Goal: Information Seeking & Learning: Check status

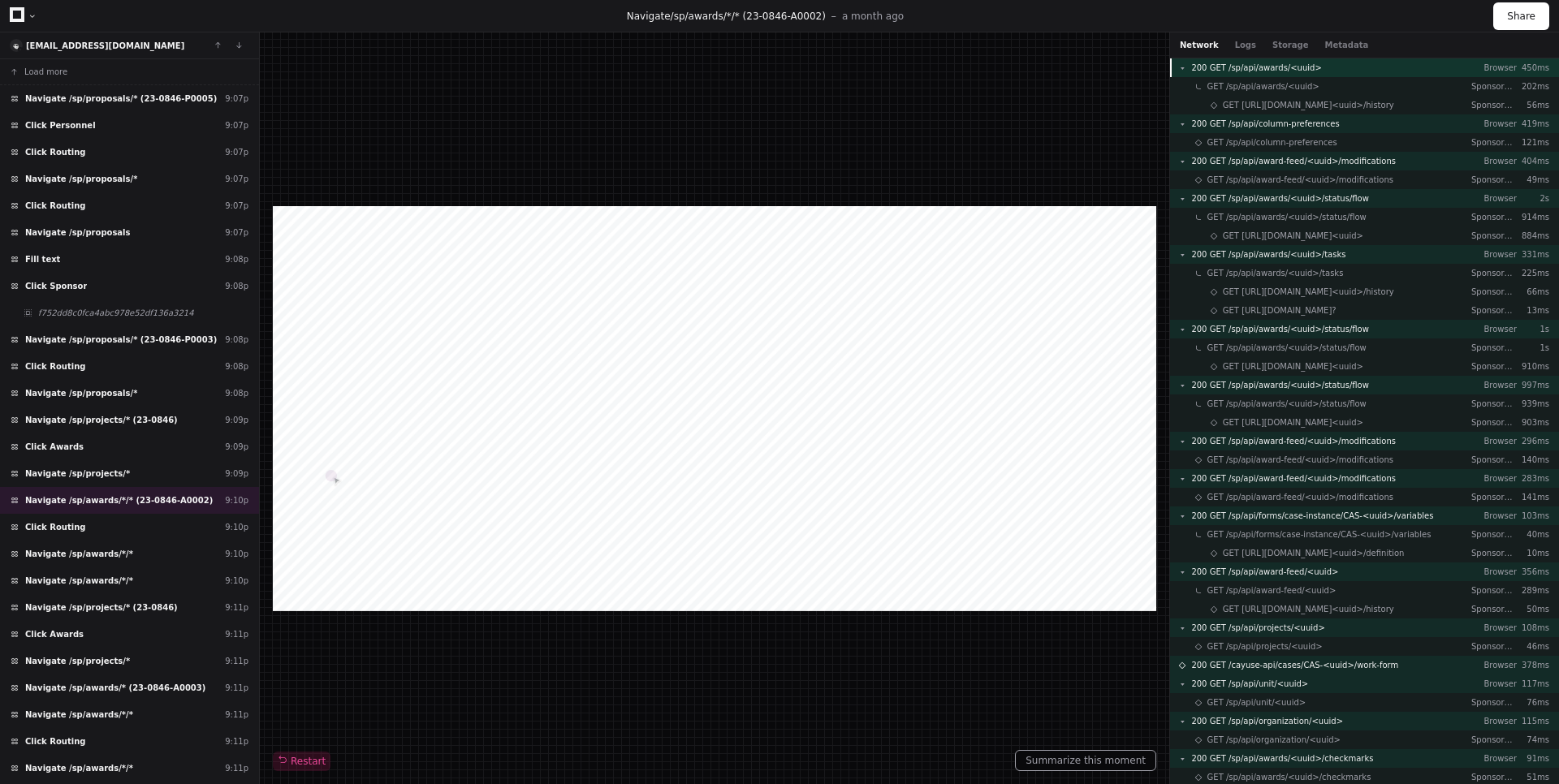
click at [1340, 64] on div "200 GET /sp/api/awards/<uuid> Browser 450ms" at bounding box center [1365, 68] width 389 height 18
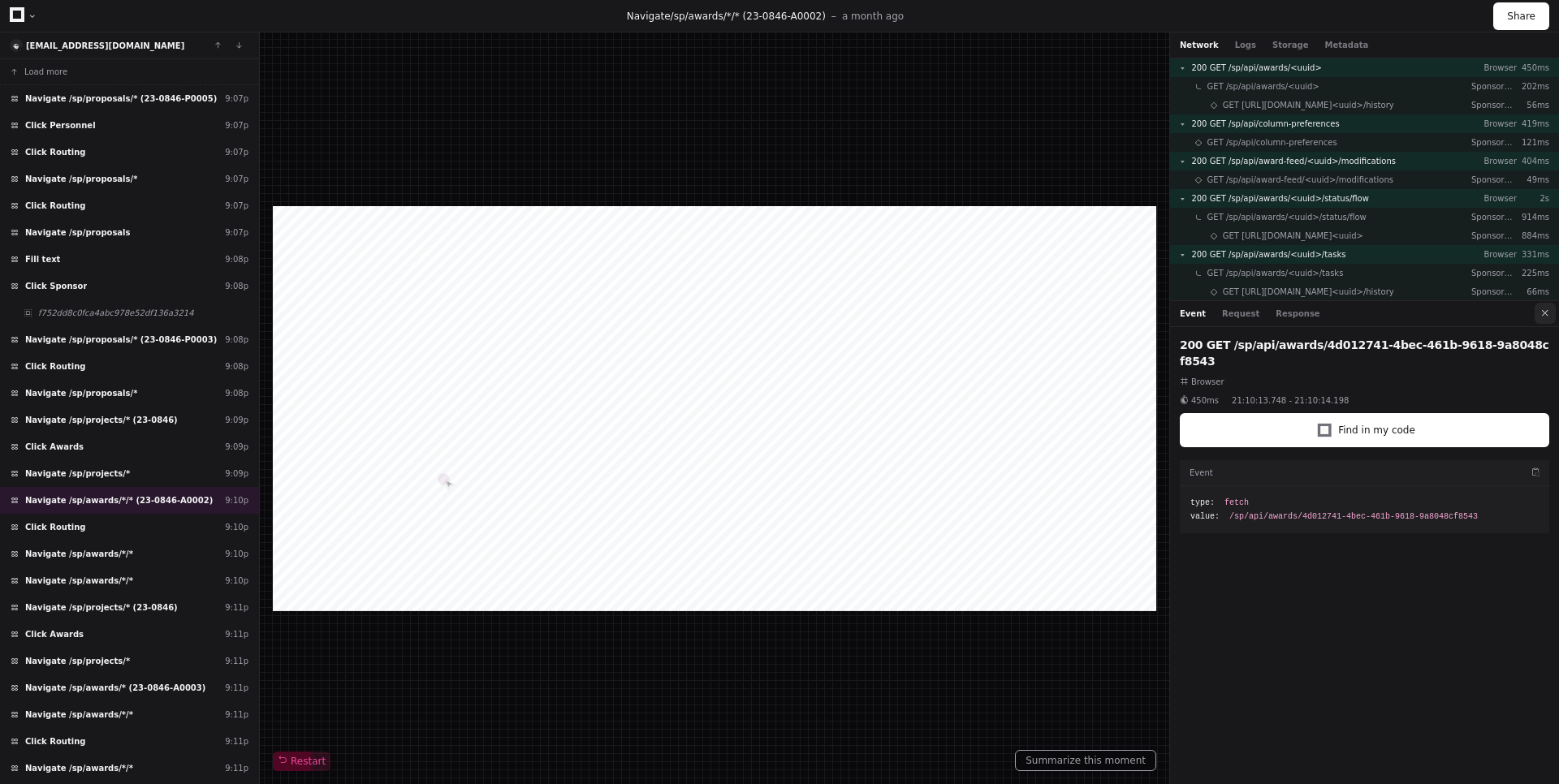
click at [1540, 312] on button at bounding box center [1545, 313] width 21 height 21
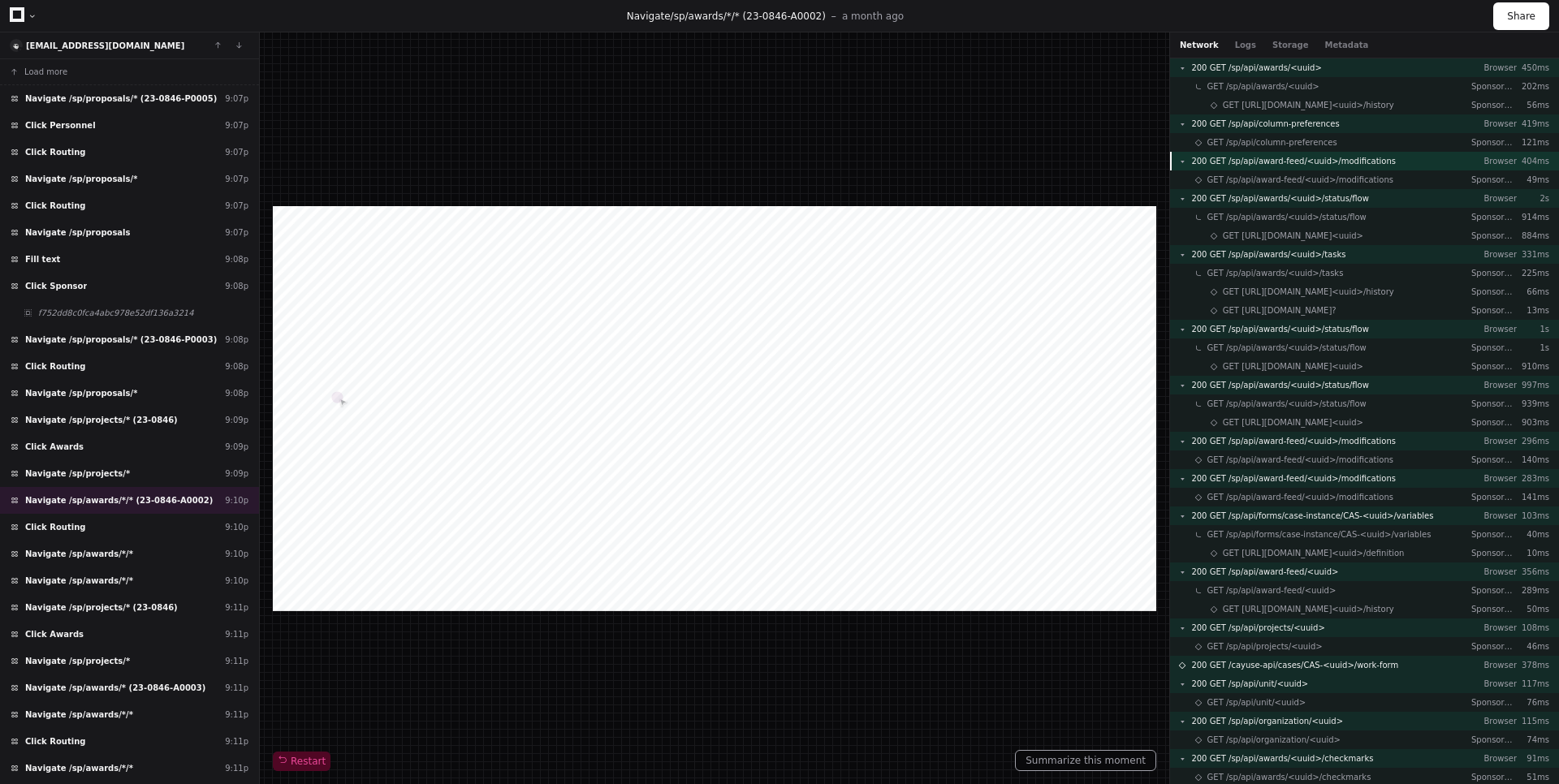
click at [1353, 164] on span "200 GET /sp/api/award-feed/<uuid>/modifications" at bounding box center [1293, 161] width 204 height 13
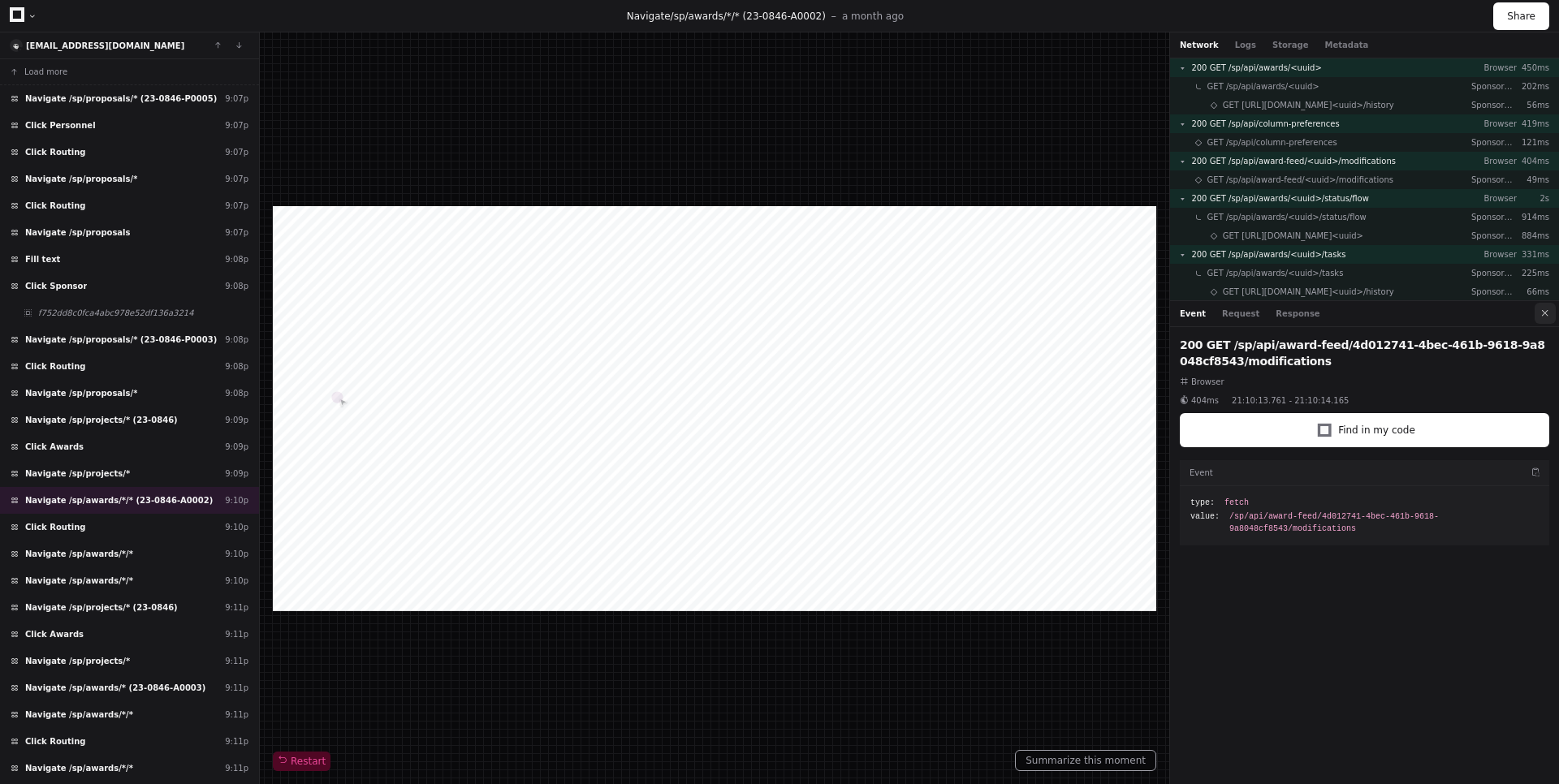
click at [1541, 304] on button at bounding box center [1545, 313] width 21 height 21
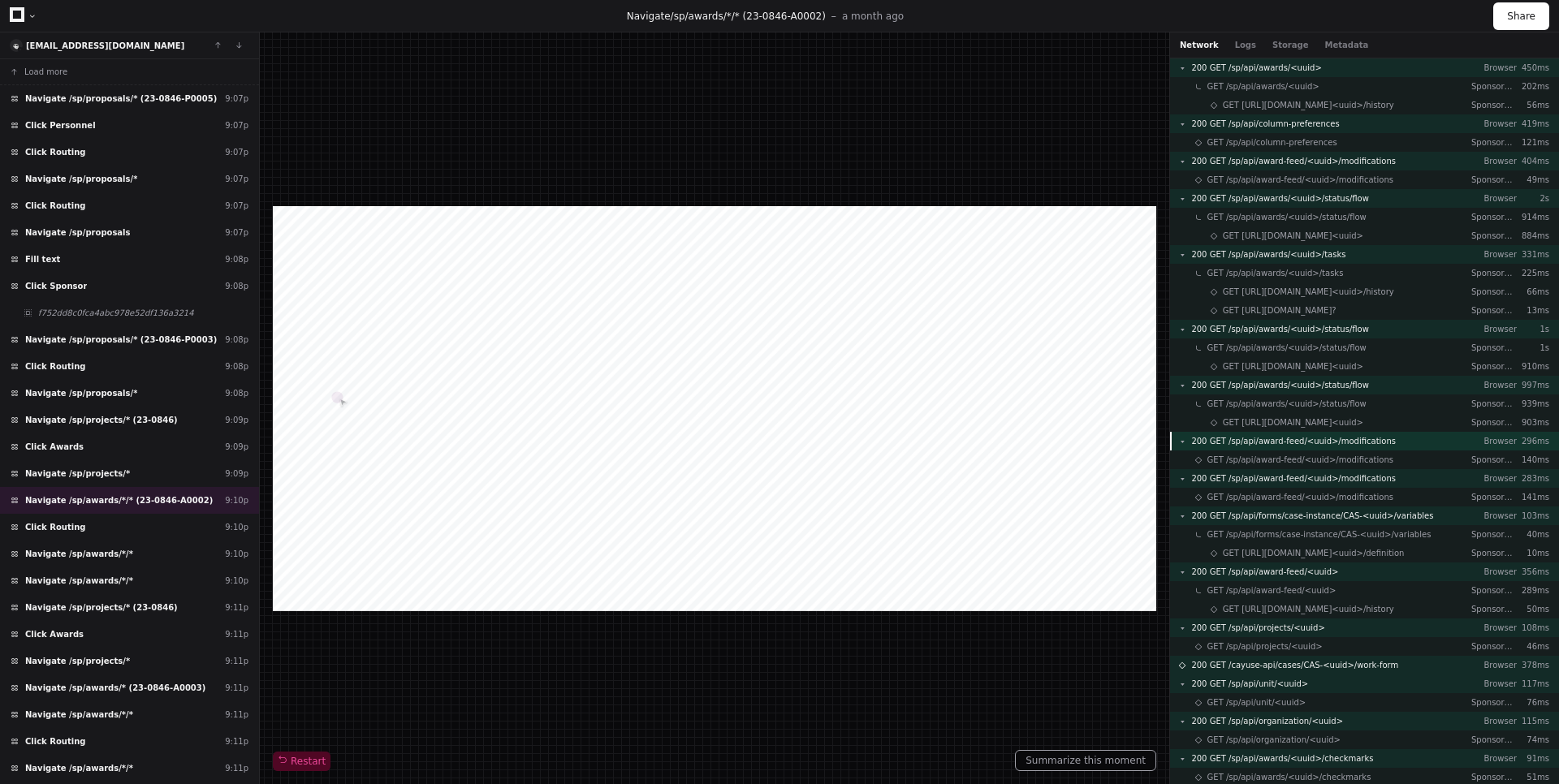
click at [1350, 436] on span "200 GET /sp/api/award-feed/<uuid>/modifications" at bounding box center [1293, 441] width 204 height 13
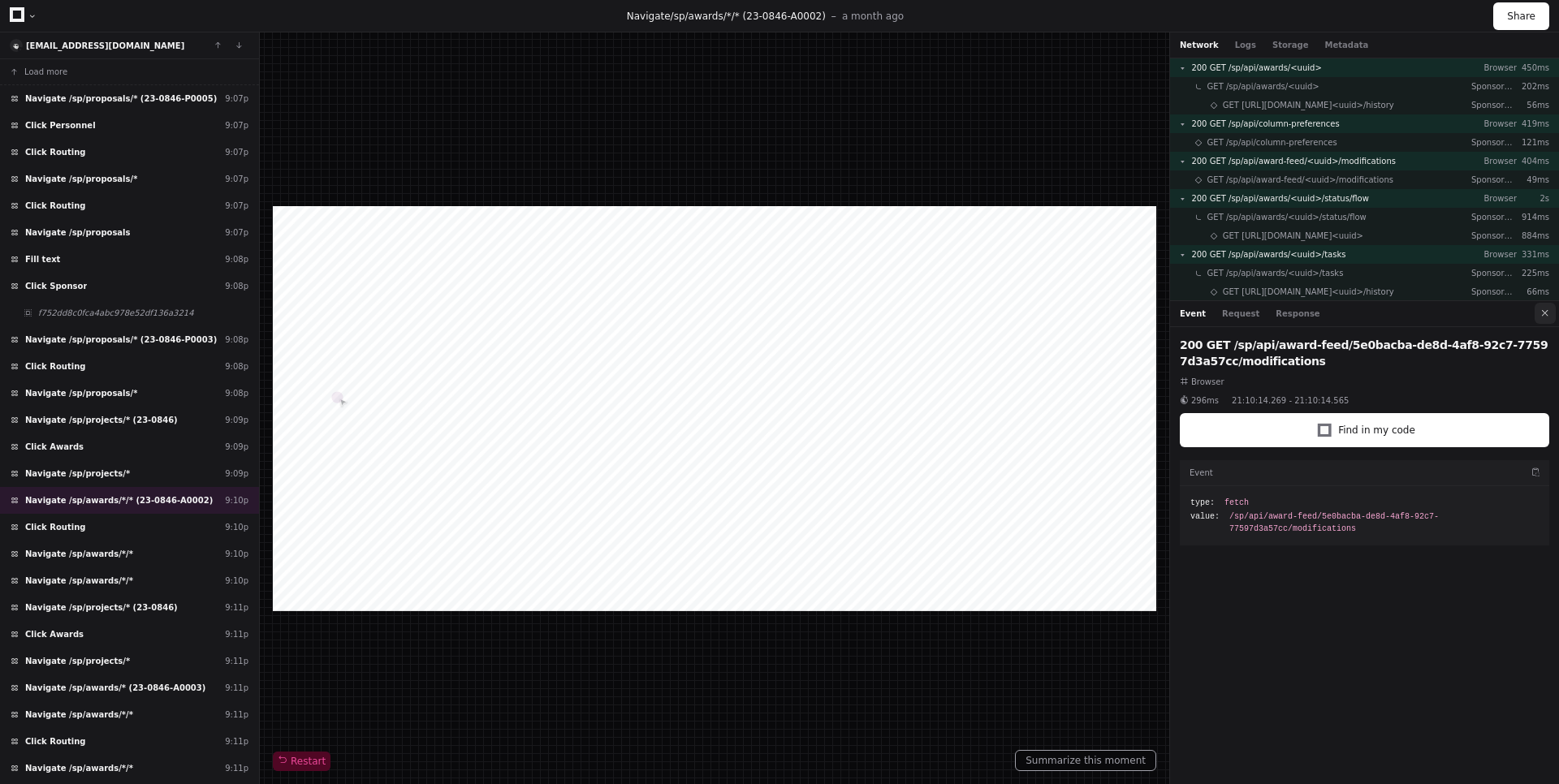
click at [1543, 319] on button at bounding box center [1545, 313] width 21 height 21
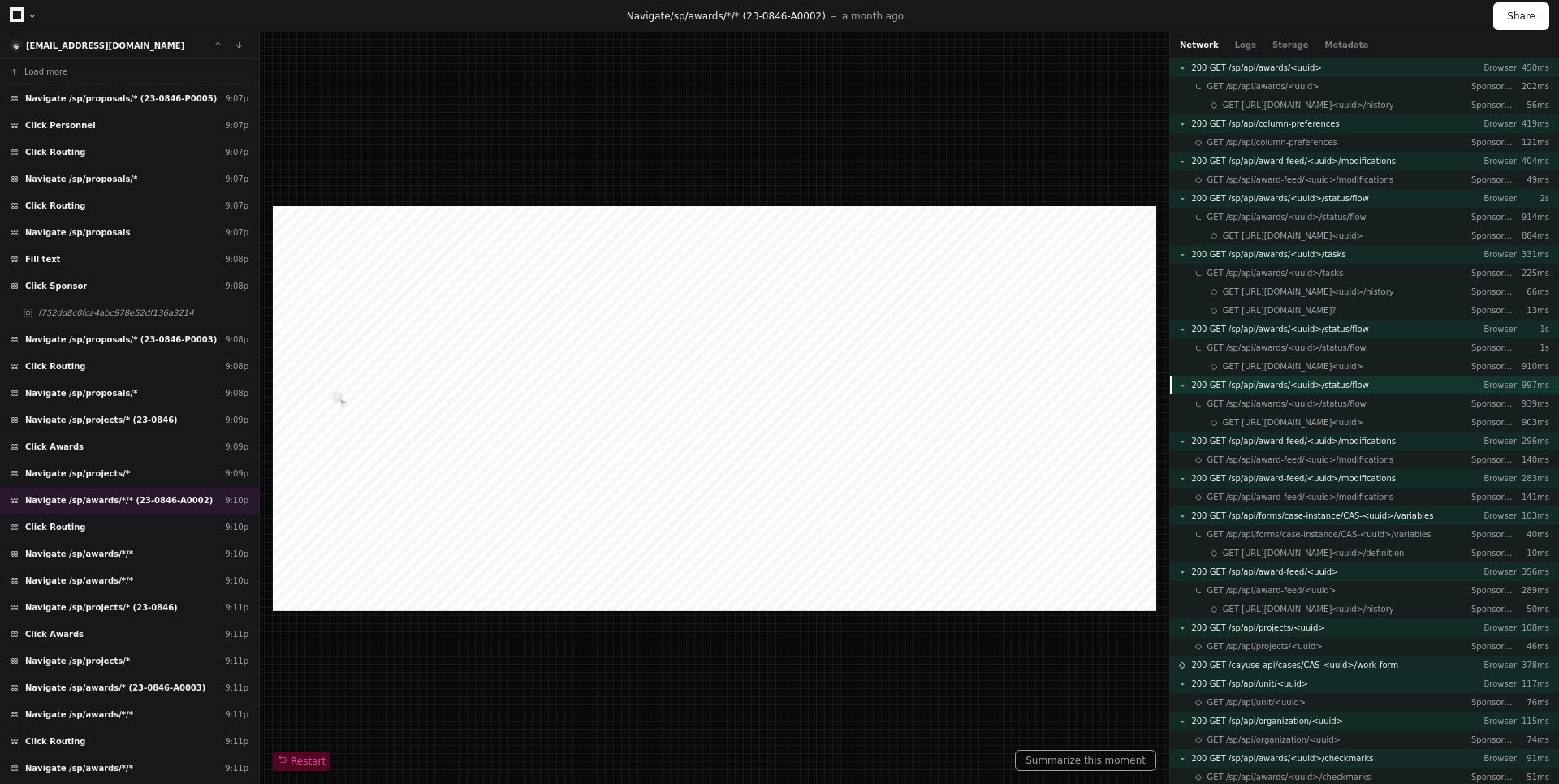
click at [1359, 384] on div "200 GET /sp/api/awards/<uuid>/status/flow Browser 997ms" at bounding box center [1365, 385] width 389 height 18
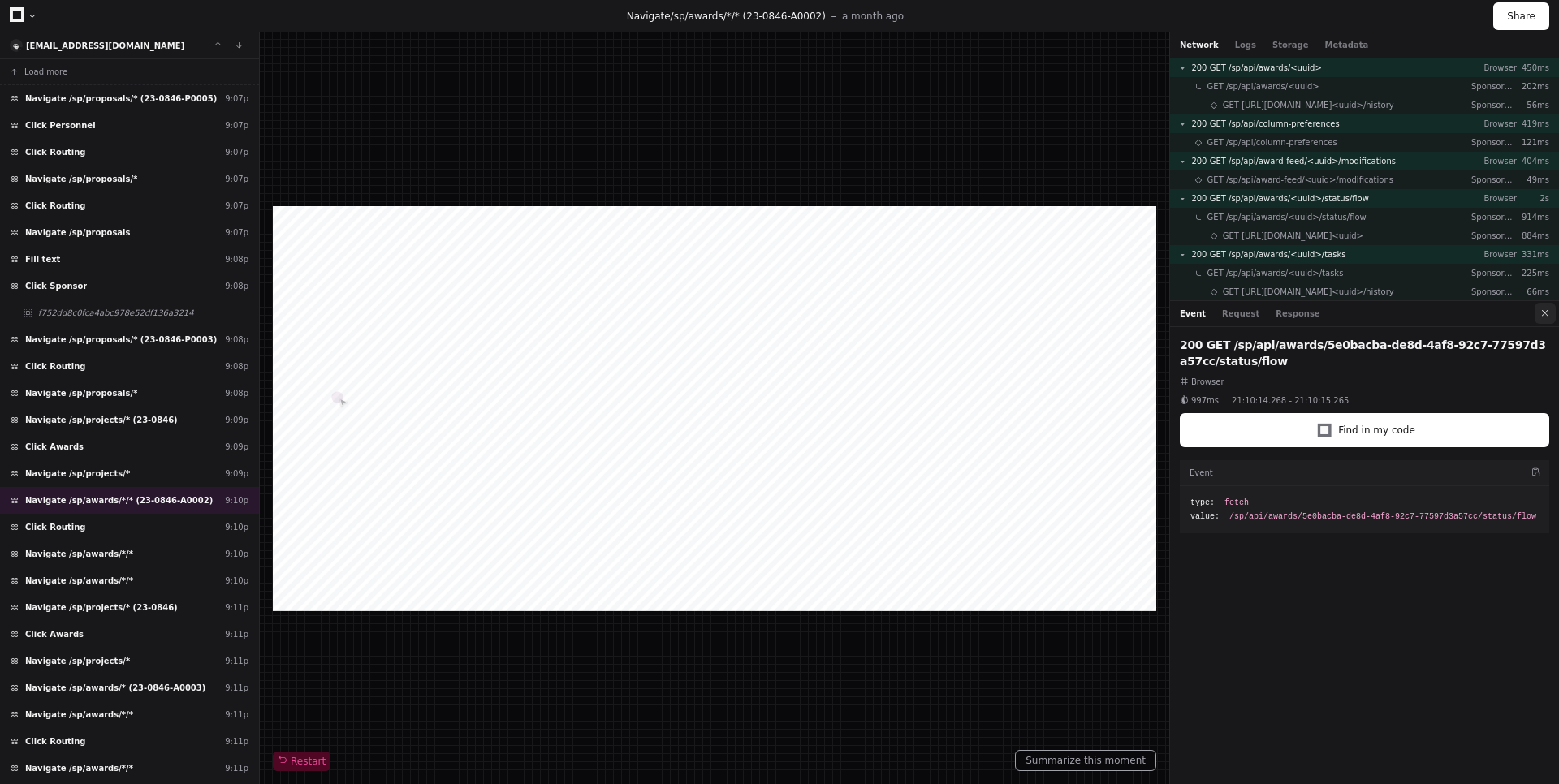
click at [1549, 323] on button at bounding box center [1545, 313] width 21 height 21
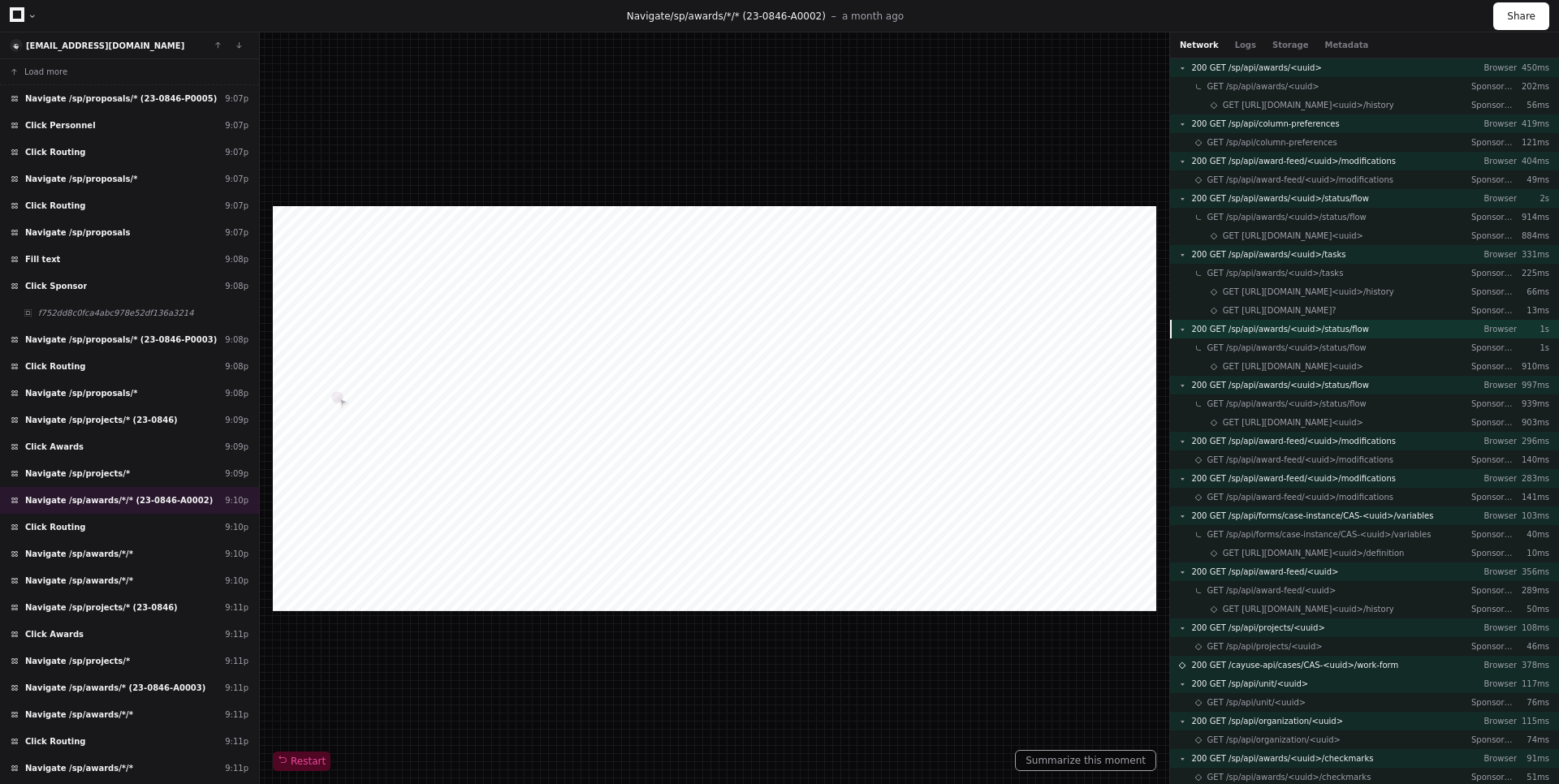
click at [1389, 324] on div "200 GET /sp/api/awards/<uuid>/status/flow Browser 1s" at bounding box center [1365, 329] width 389 height 18
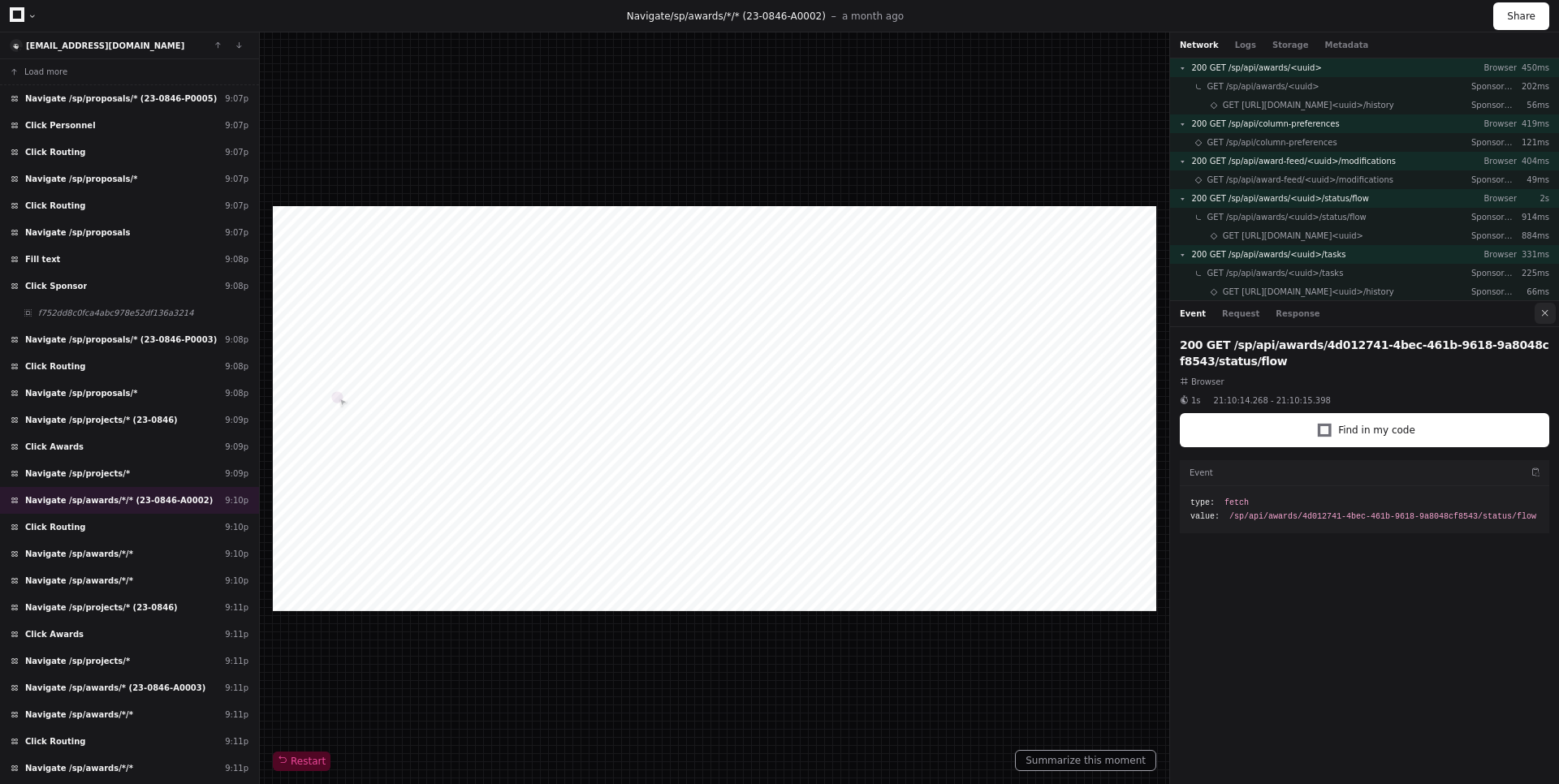
click at [1536, 317] on button at bounding box center [1545, 313] width 21 height 21
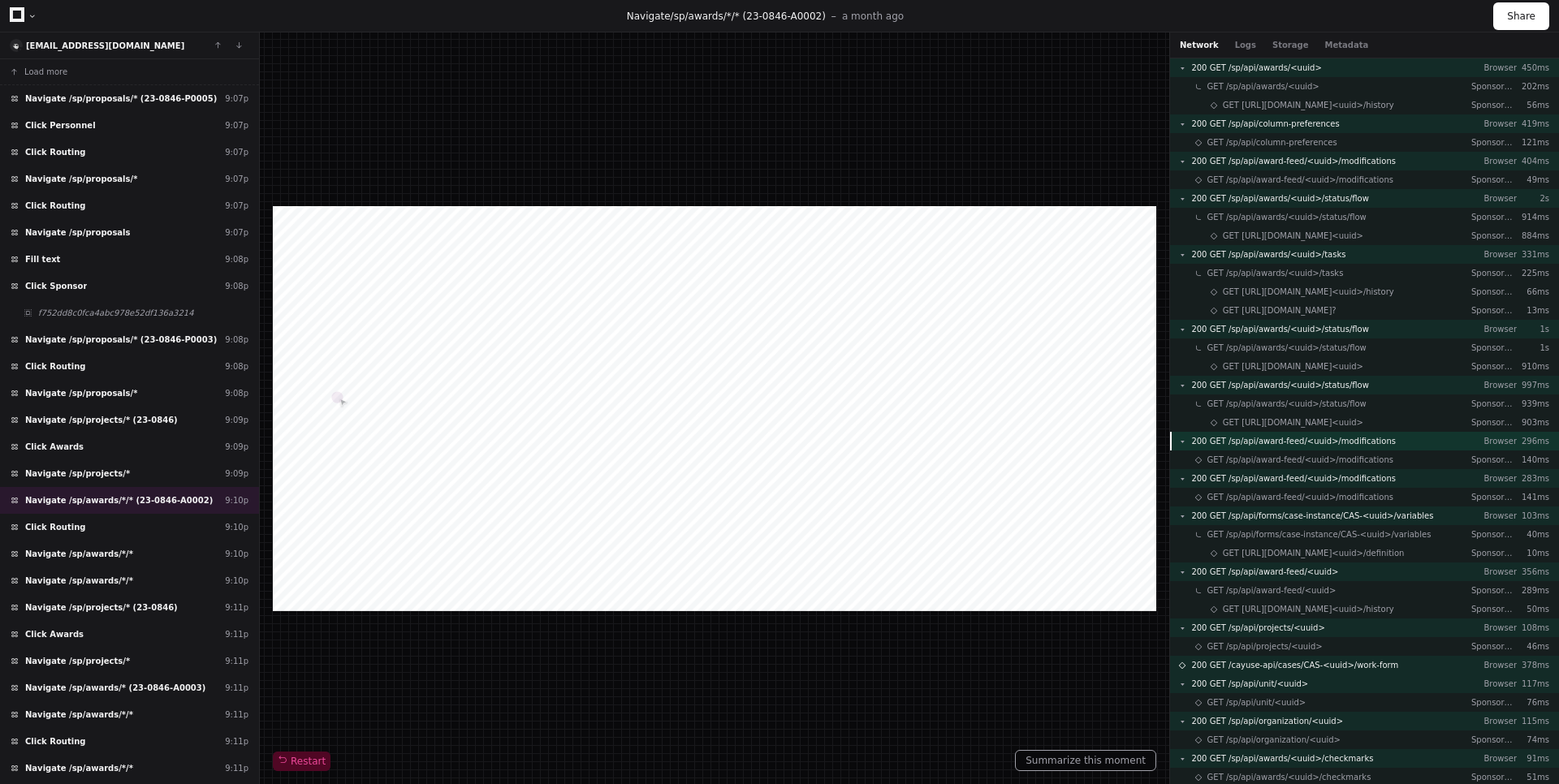
click at [1368, 441] on span "200 GET /sp/api/award-feed/<uuid>/modifications" at bounding box center [1293, 441] width 204 height 13
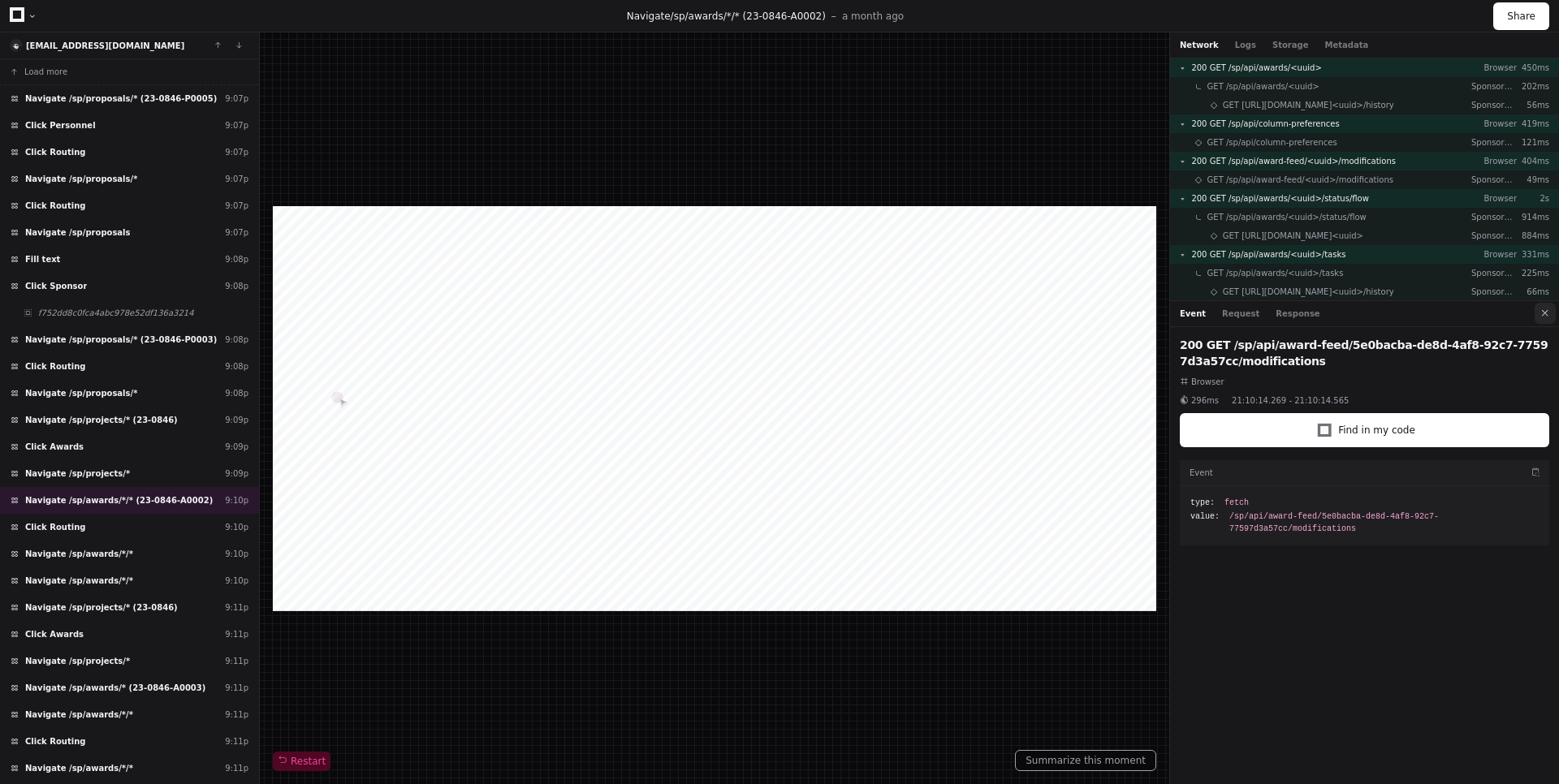
click at [1551, 314] on button at bounding box center [1545, 313] width 21 height 21
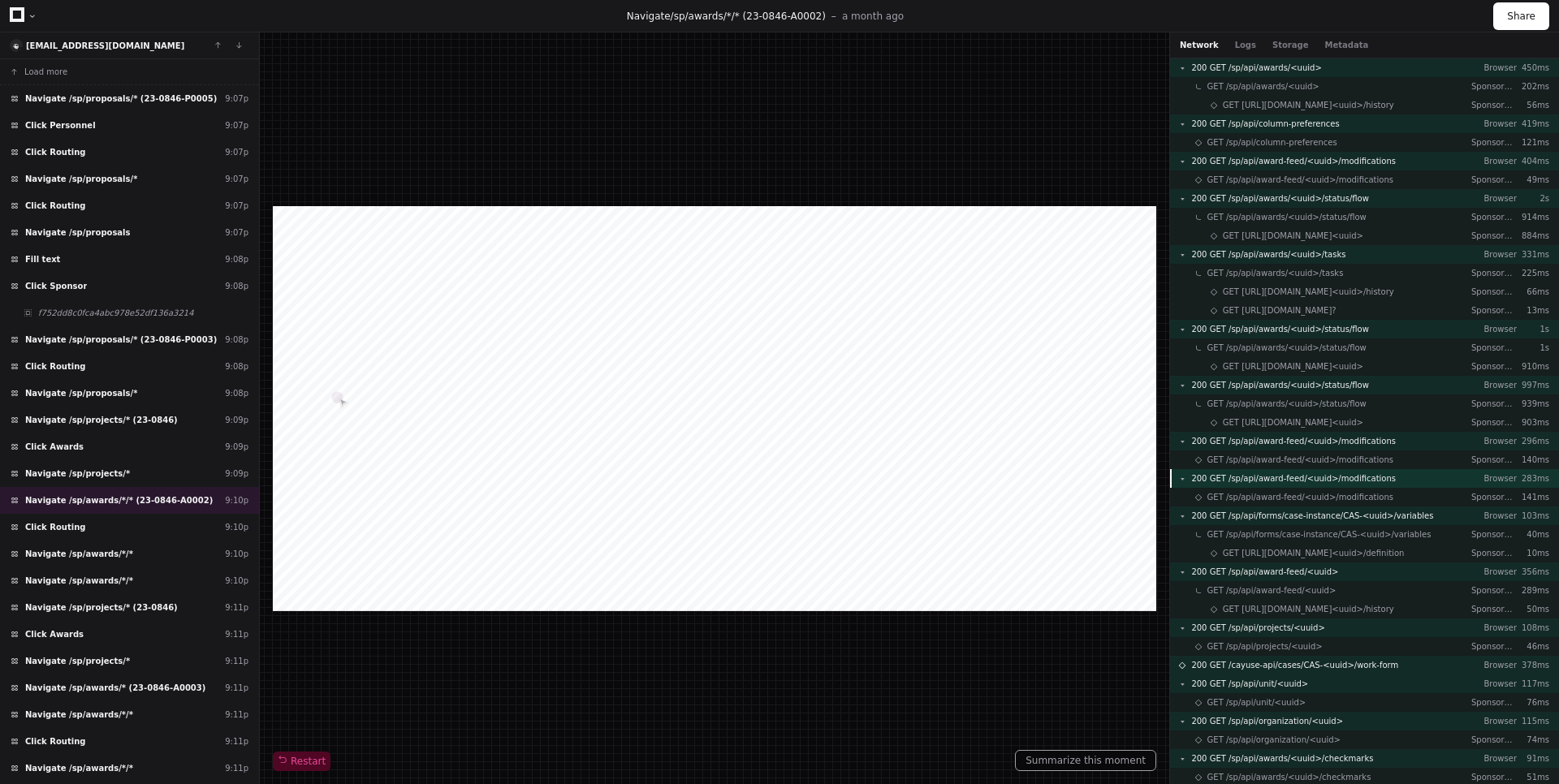
click at [1397, 470] on div "200 GET /sp/api/award-feed/<uuid>/modifications Browser 283ms" at bounding box center [1365, 479] width 389 height 18
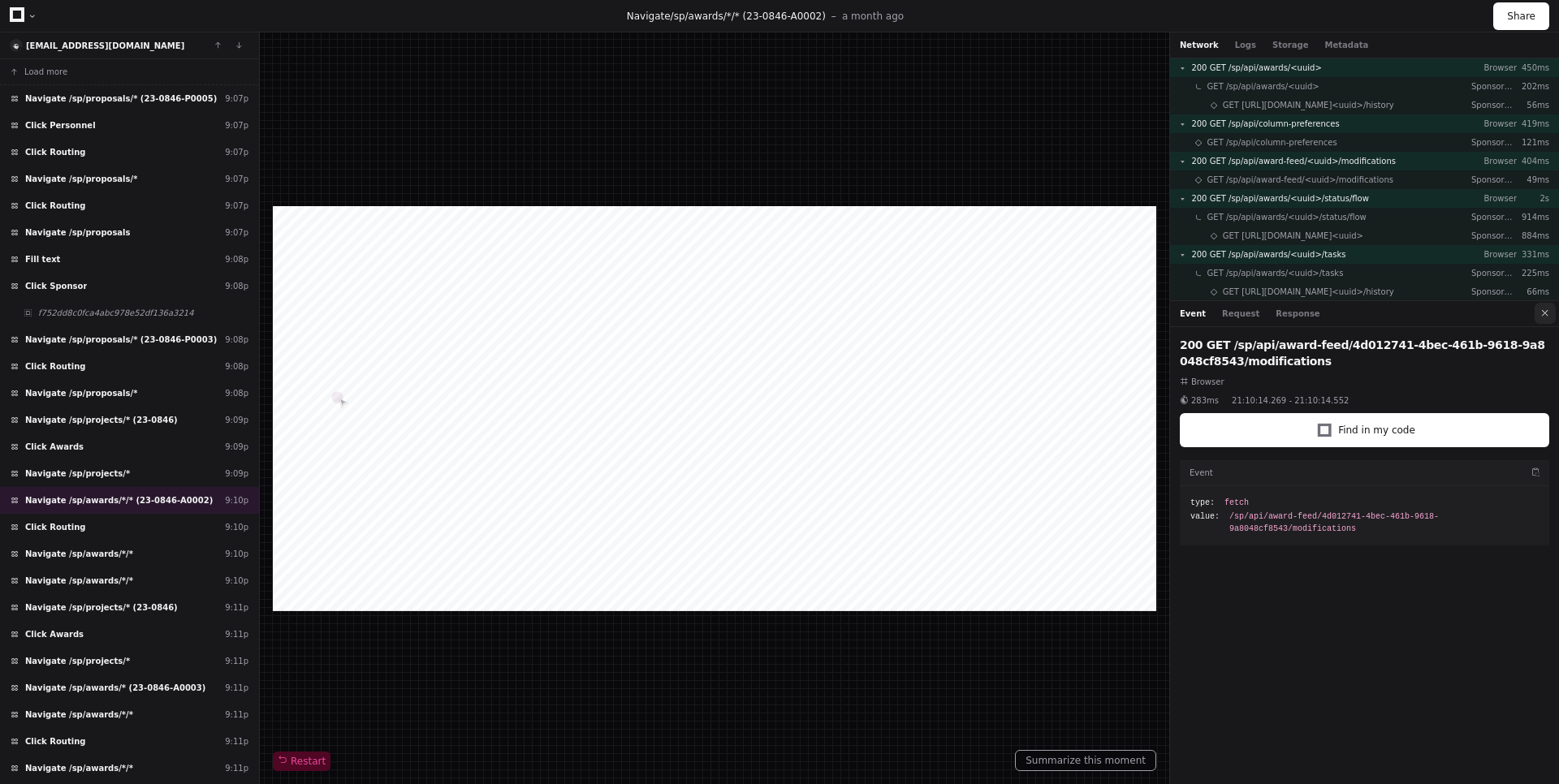
click at [1554, 317] on button at bounding box center [1545, 313] width 21 height 21
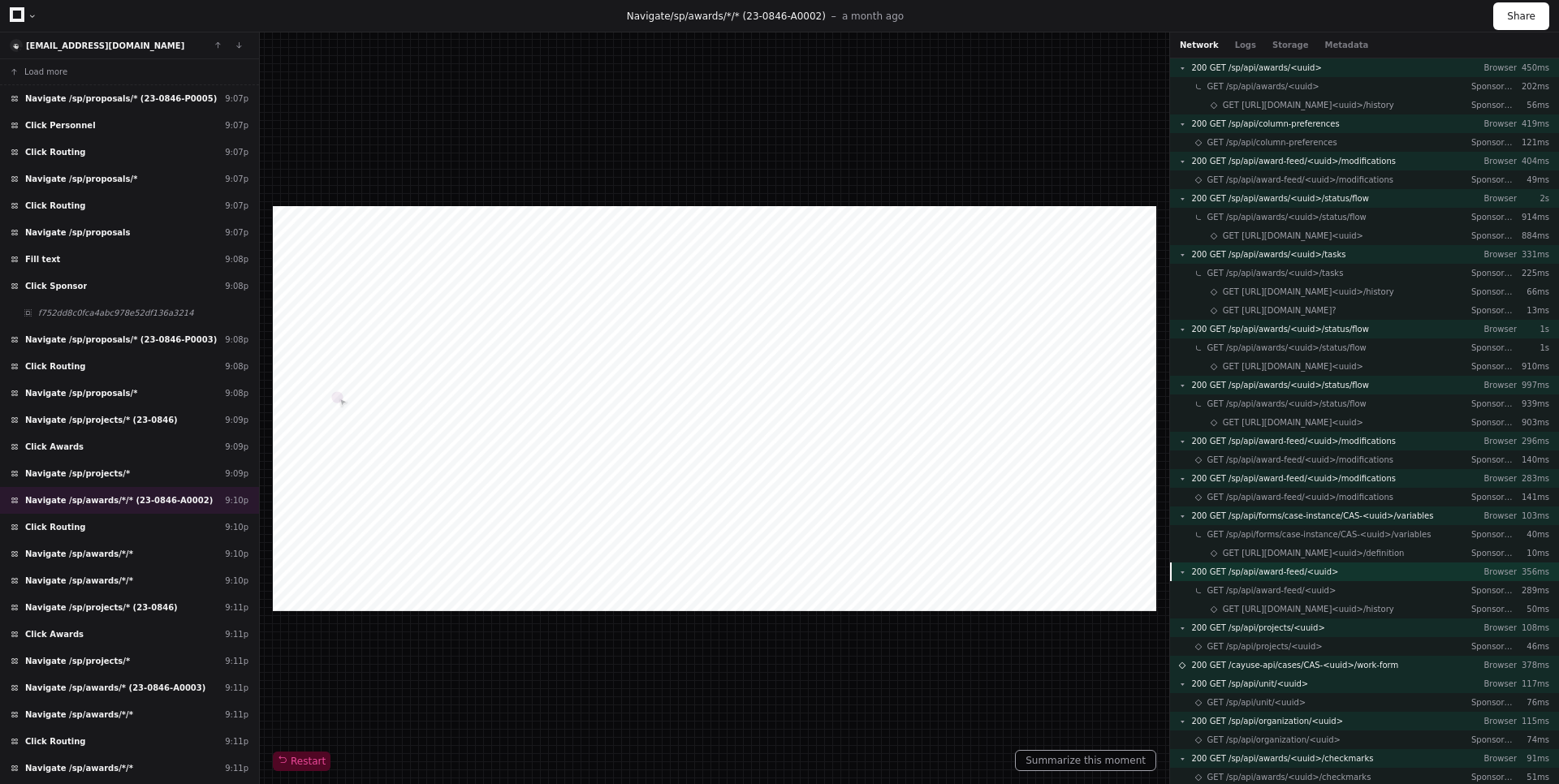
click at [1304, 574] on span "200 GET /sp/api/award-feed/<uuid>" at bounding box center [1265, 571] width 147 height 13
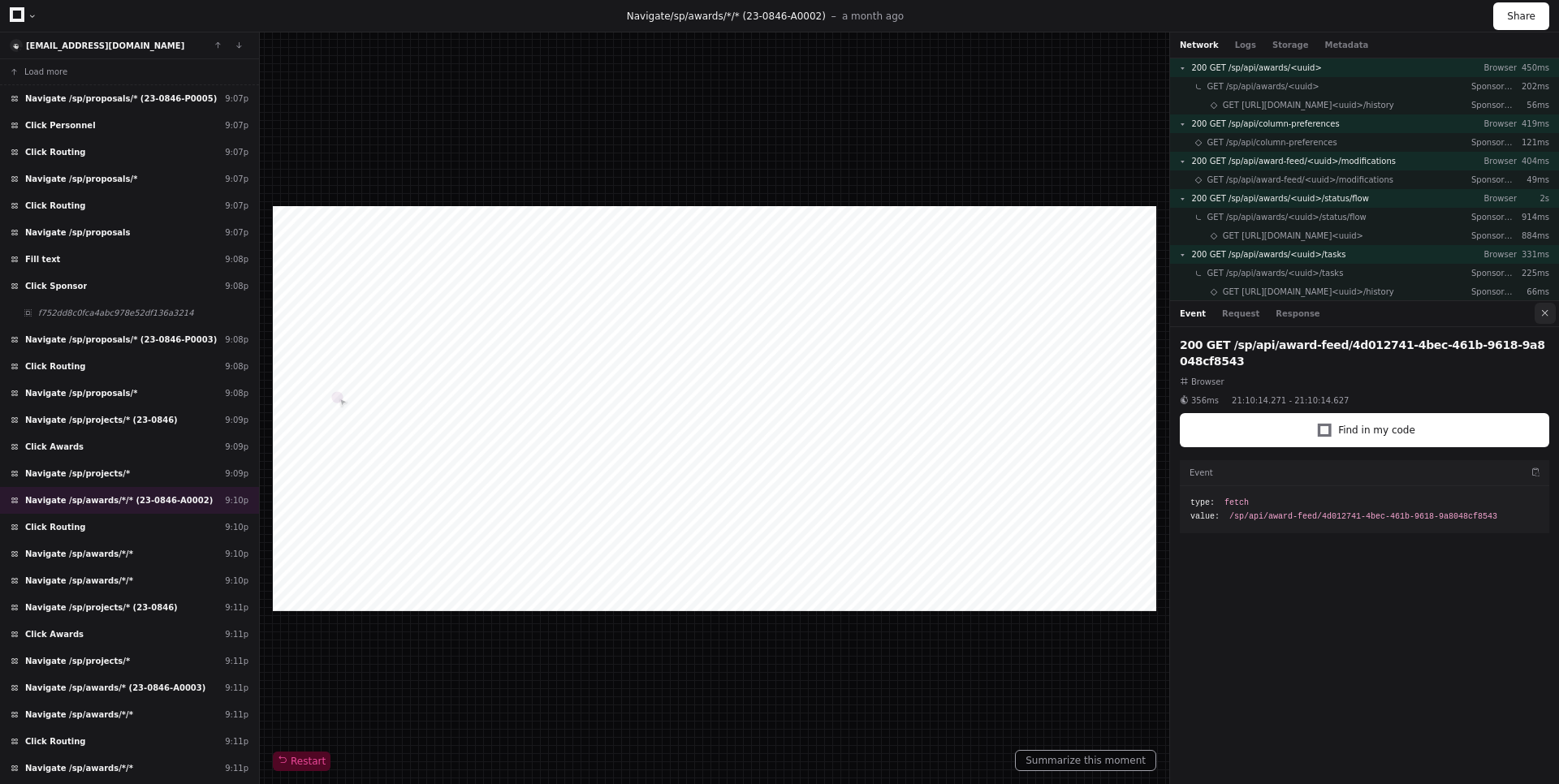
click at [1546, 321] on button at bounding box center [1545, 313] width 21 height 21
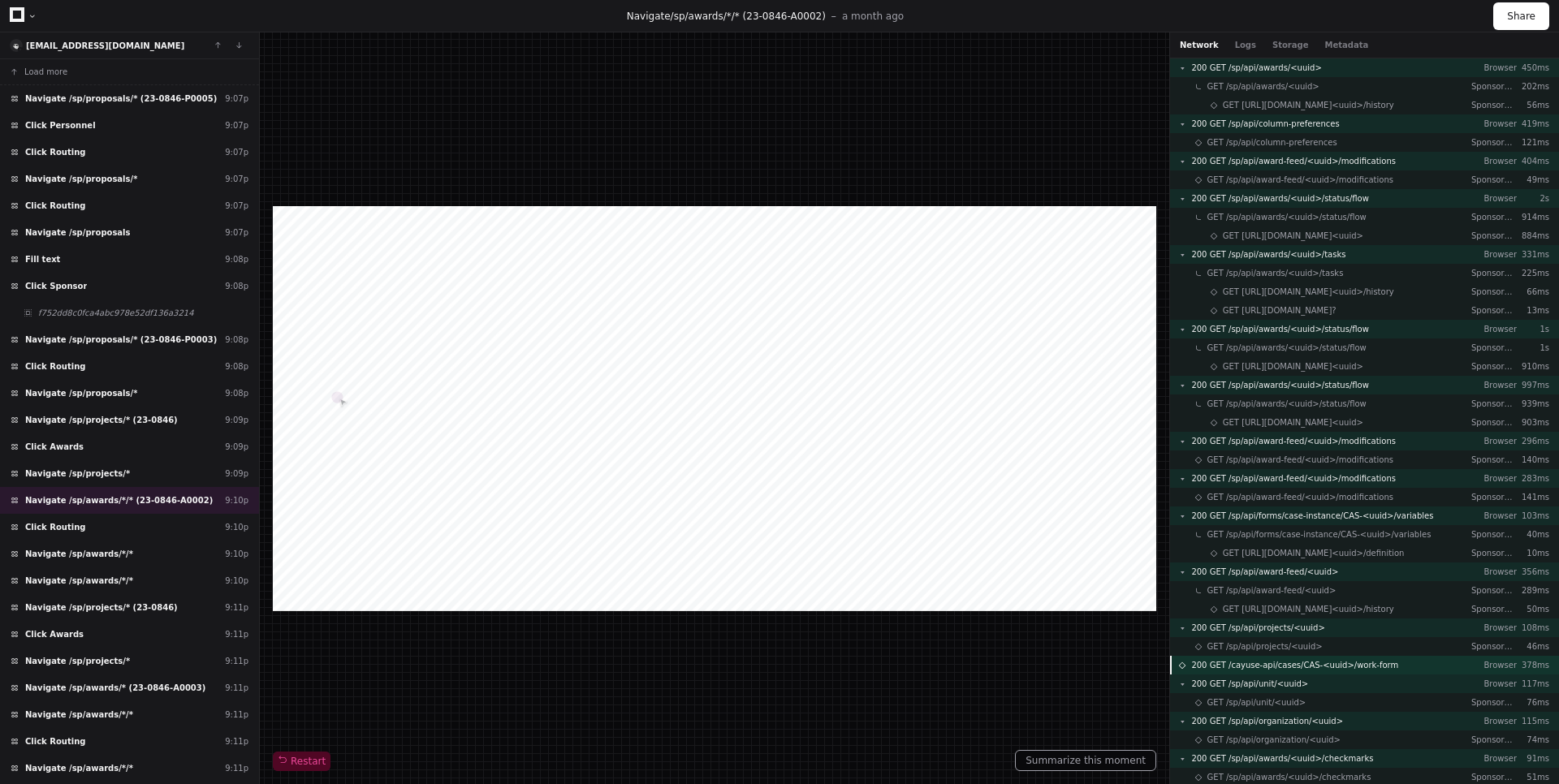
click at [1325, 668] on span "200 GET /cayuse-api/cases/CAS-<uuid>/work-form" at bounding box center [1295, 665] width 207 height 13
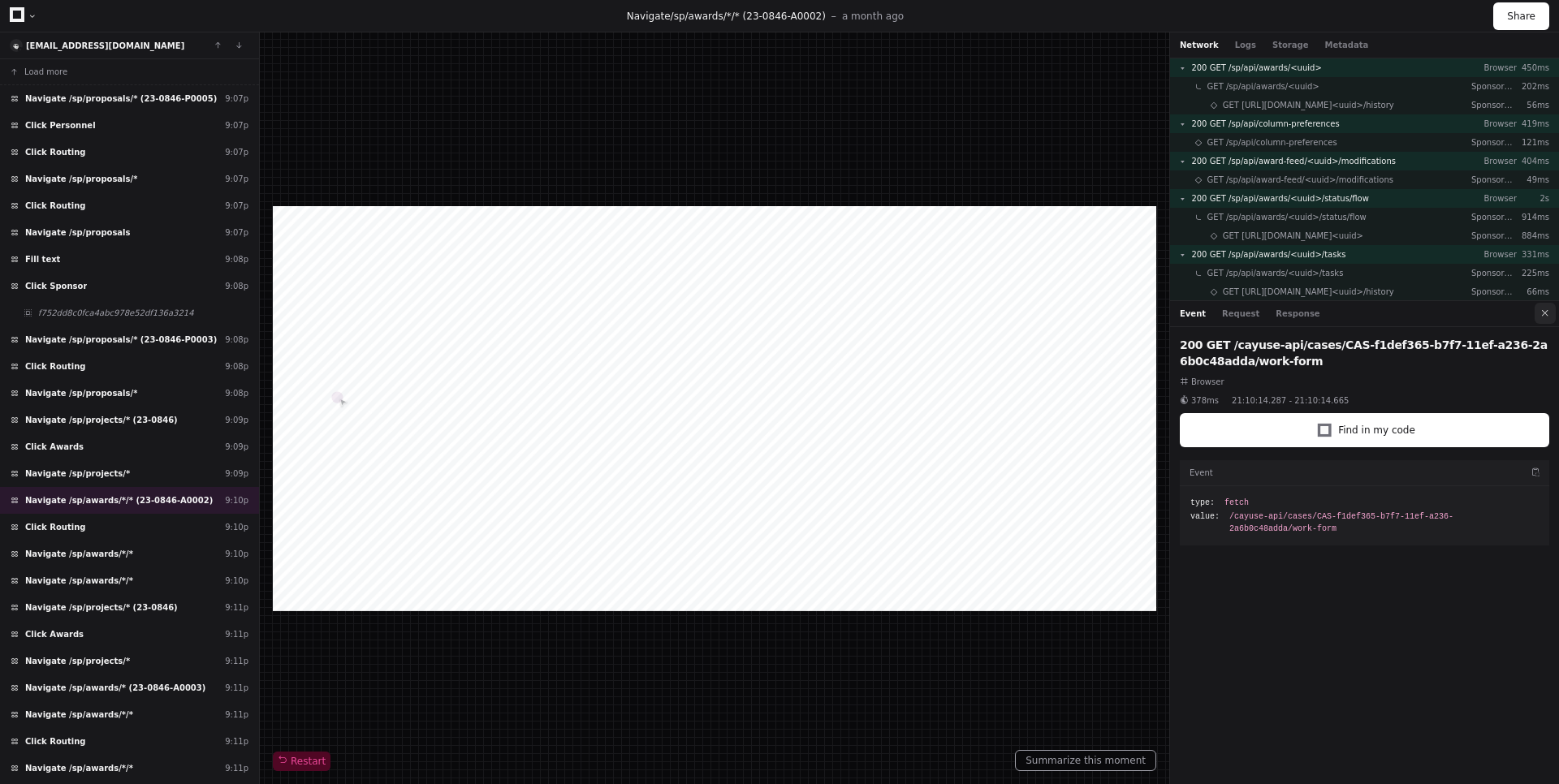
click at [1545, 322] on button at bounding box center [1545, 313] width 21 height 21
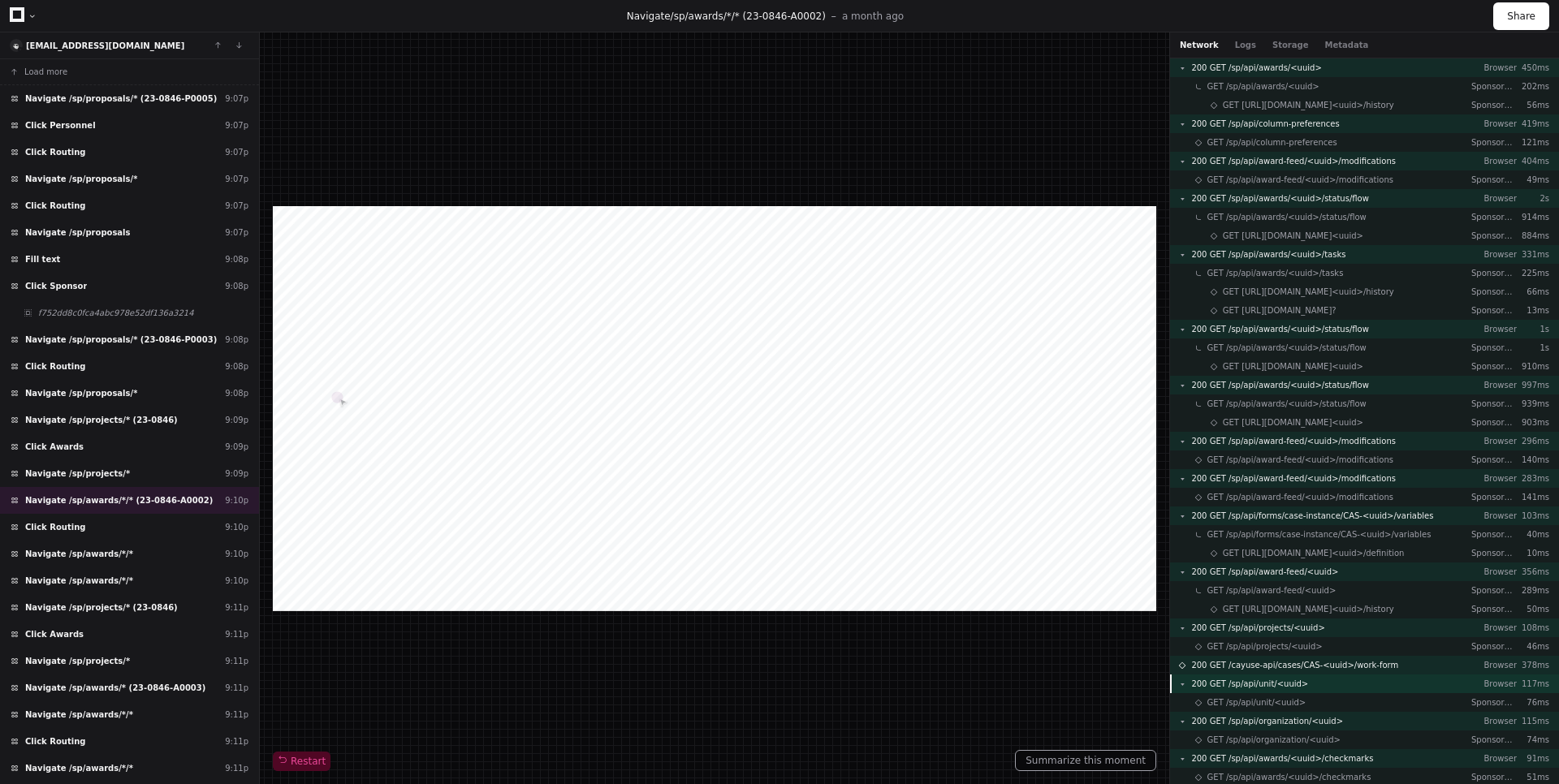
click at [1299, 687] on div "200 GET /sp/api/unit/<uuid> Browser 117ms" at bounding box center [1365, 684] width 389 height 18
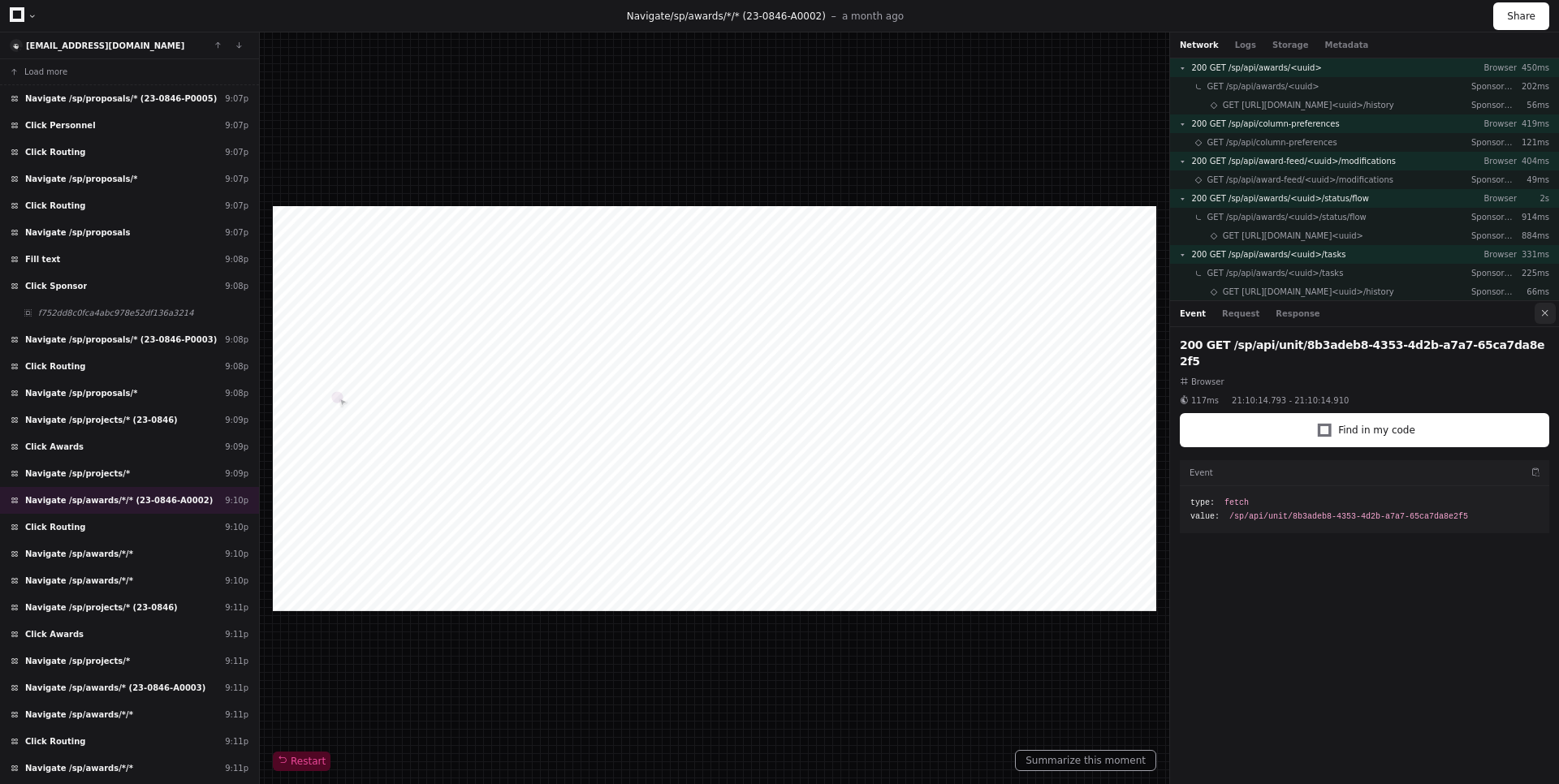
click at [1542, 320] on button at bounding box center [1545, 313] width 21 height 21
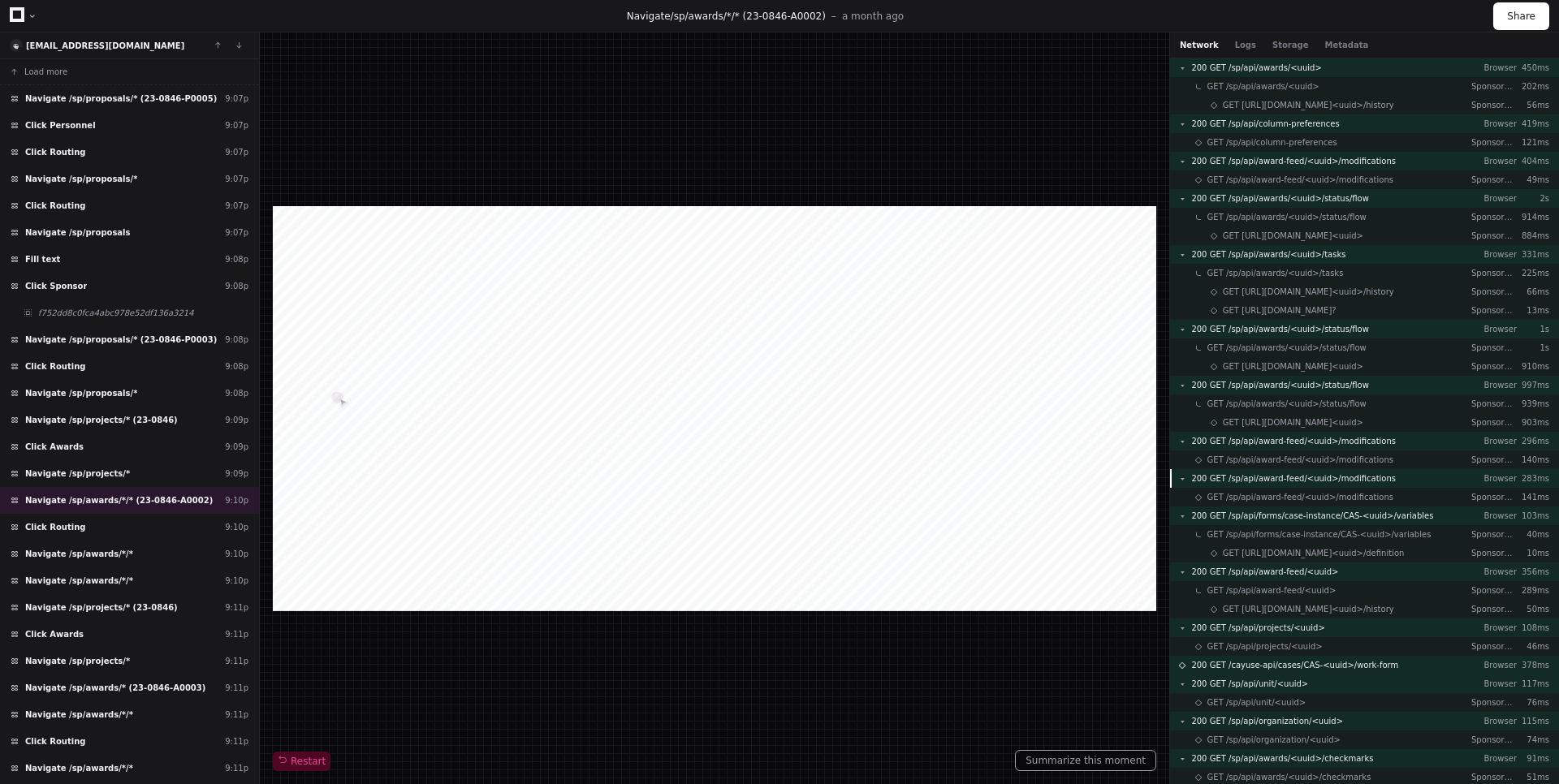
scroll to position [98, 0]
